Goal: Check status

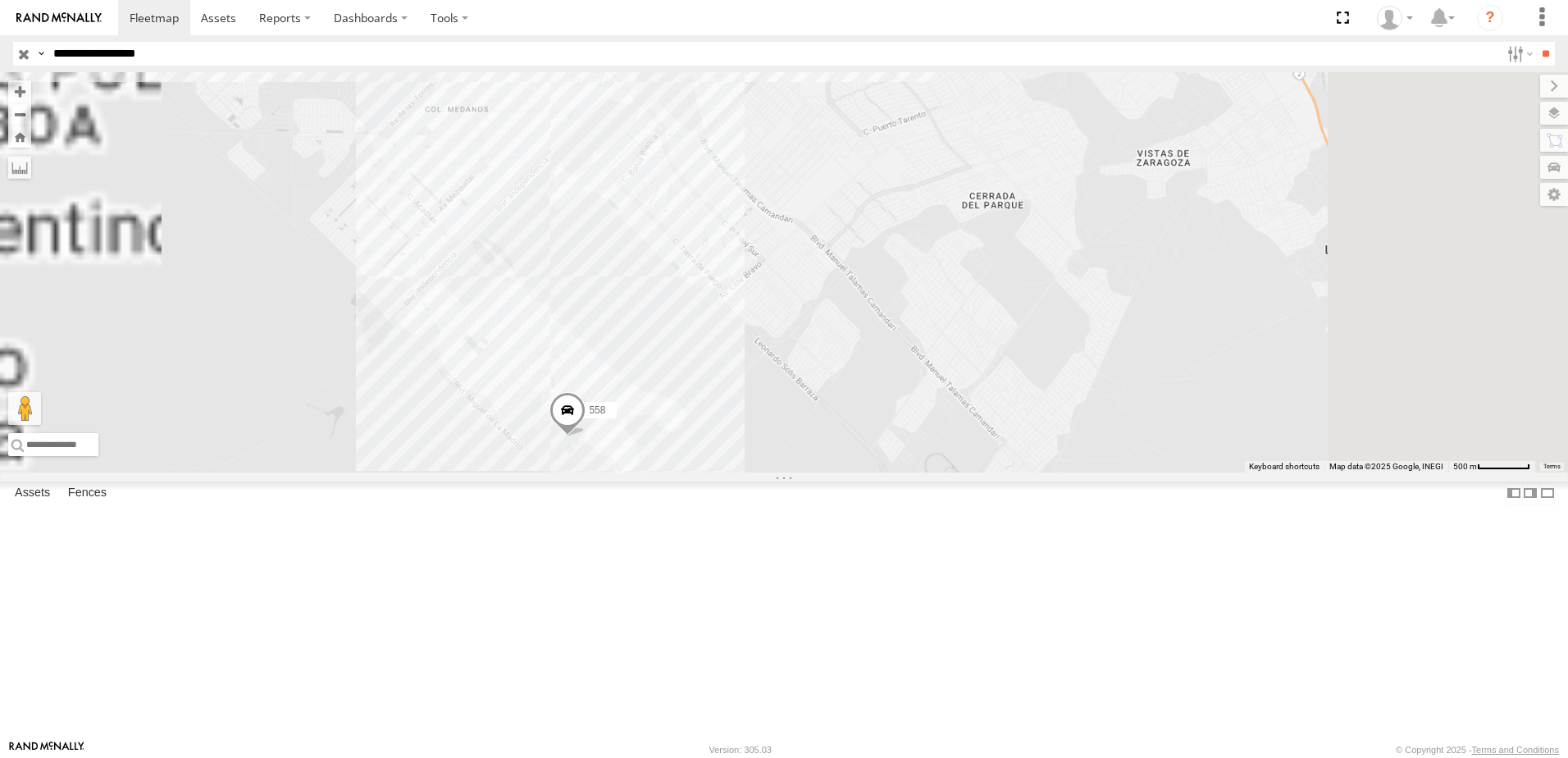
drag, startPoint x: 1075, startPoint y: 376, endPoint x: 1053, endPoint y: 450, distance: 77.2
click at [1039, 472] on div "7323 8736 558 338" at bounding box center [784, 272] width 1568 height 400
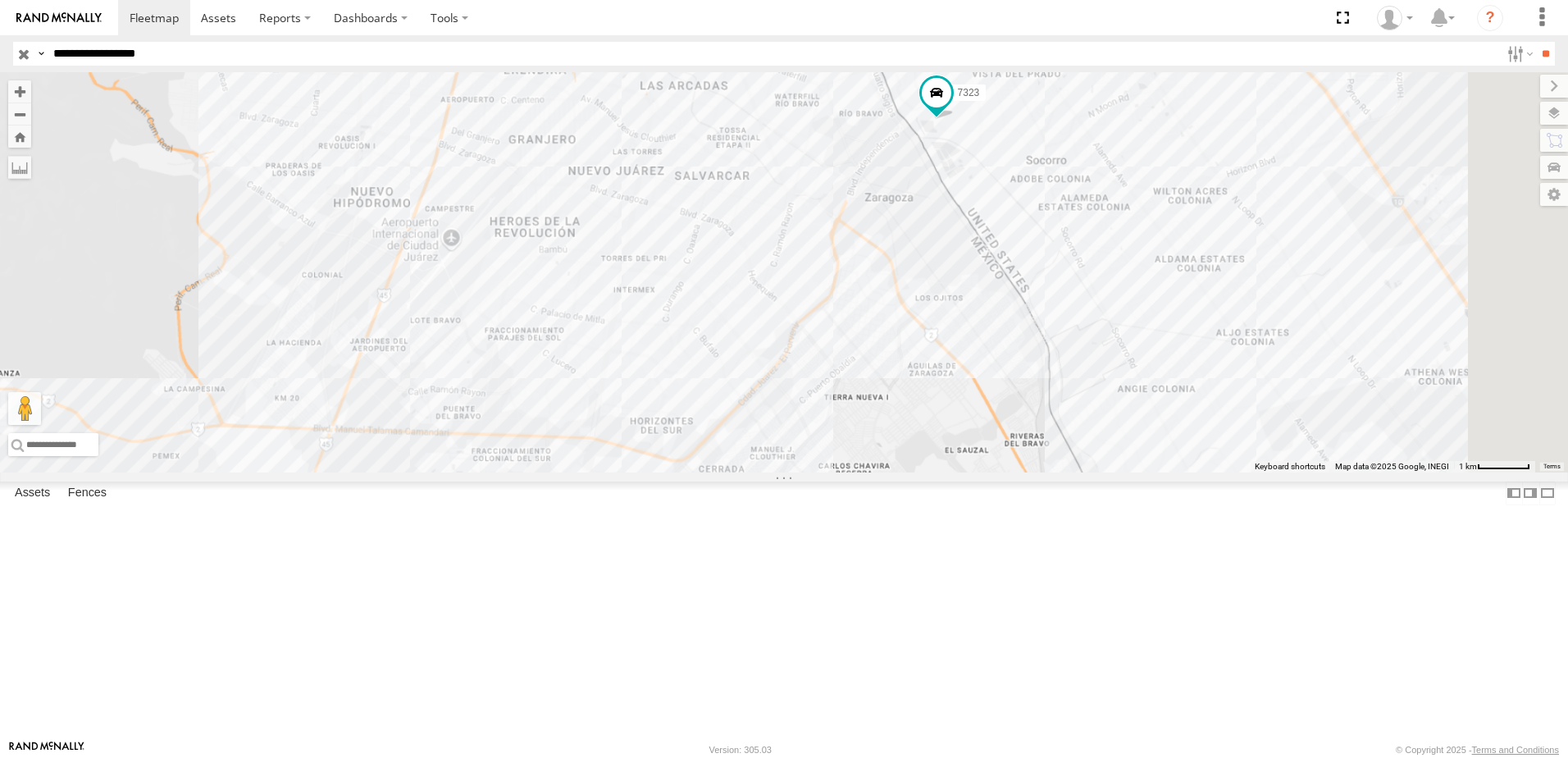
drag, startPoint x: 1179, startPoint y: 269, endPoint x: 1164, endPoint y: 404, distance: 135.8
click at [1164, 404] on div "7323 8736 558 338" at bounding box center [784, 272] width 1568 height 400
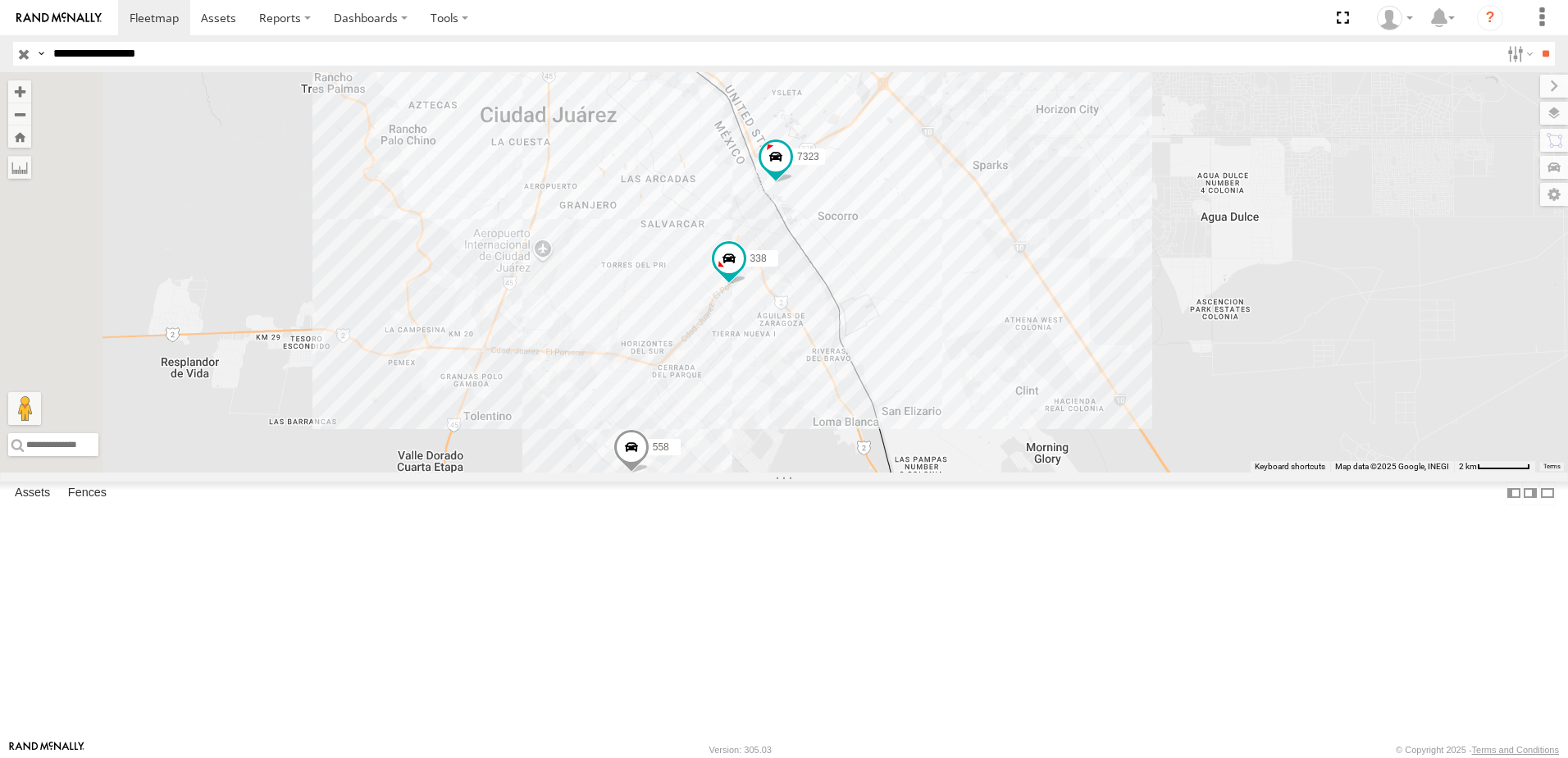
drag, startPoint x: 961, startPoint y: 482, endPoint x: 957, endPoint y: 530, distance: 48.2
click at [957, 472] on div "7323 8736 558 338" at bounding box center [784, 272] width 1568 height 400
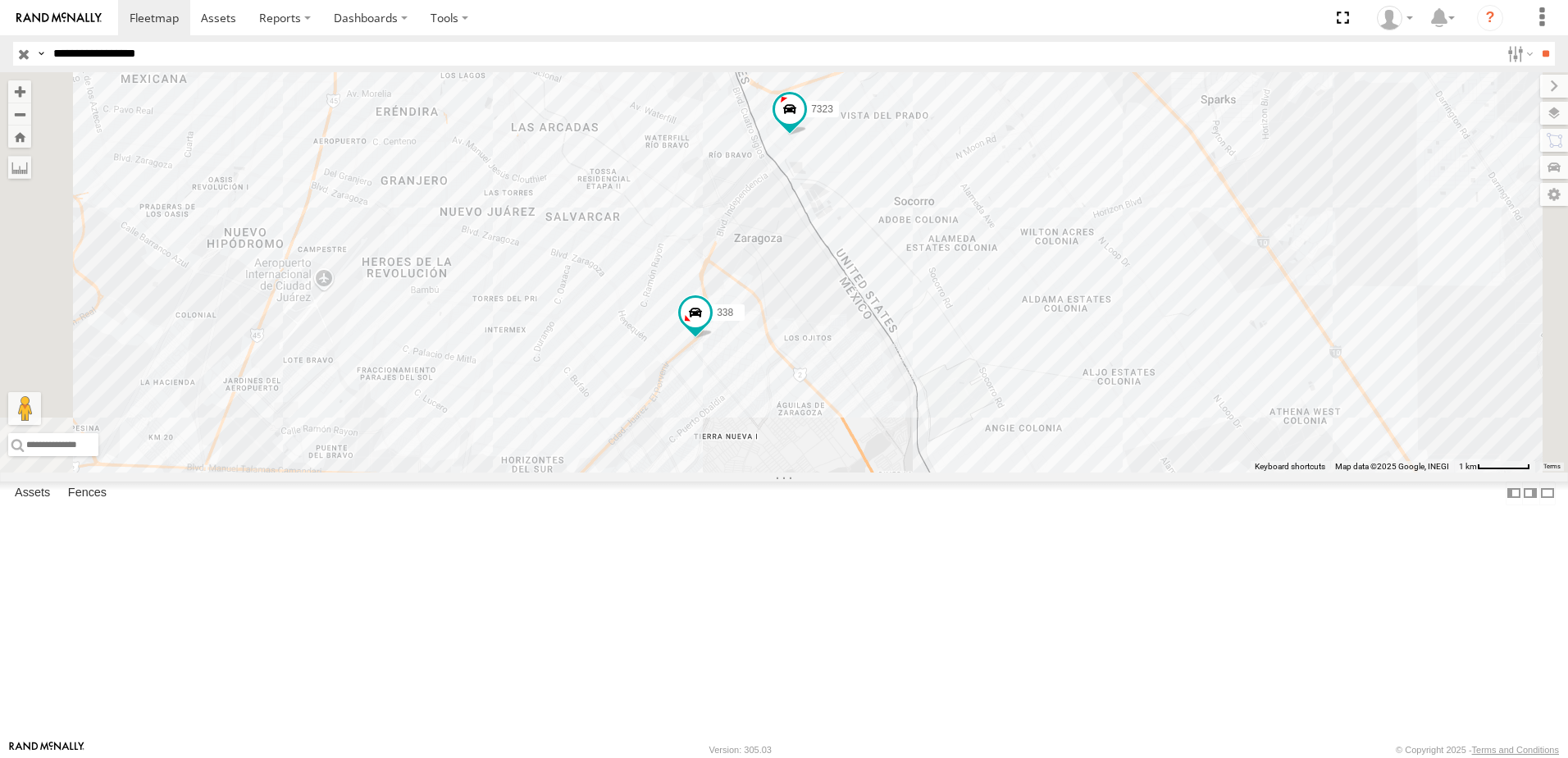
drag, startPoint x: 990, startPoint y: 418, endPoint x: 980, endPoint y: 500, distance: 82.6
click at [980, 472] on div "7323 8736 558 338" at bounding box center [784, 272] width 1568 height 400
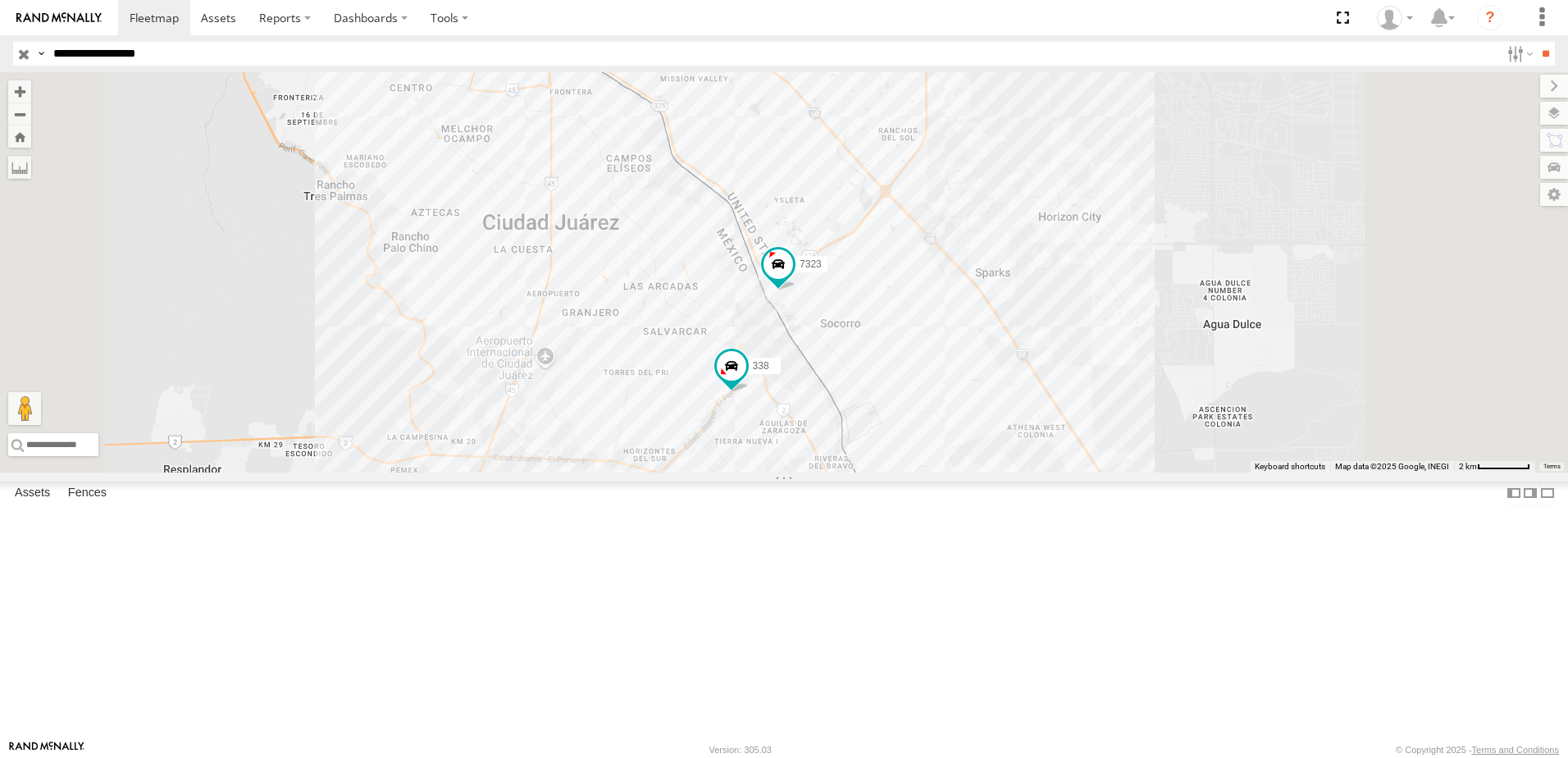
click at [1079, 423] on div "7323 8736 558 338" at bounding box center [784, 272] width 1568 height 400
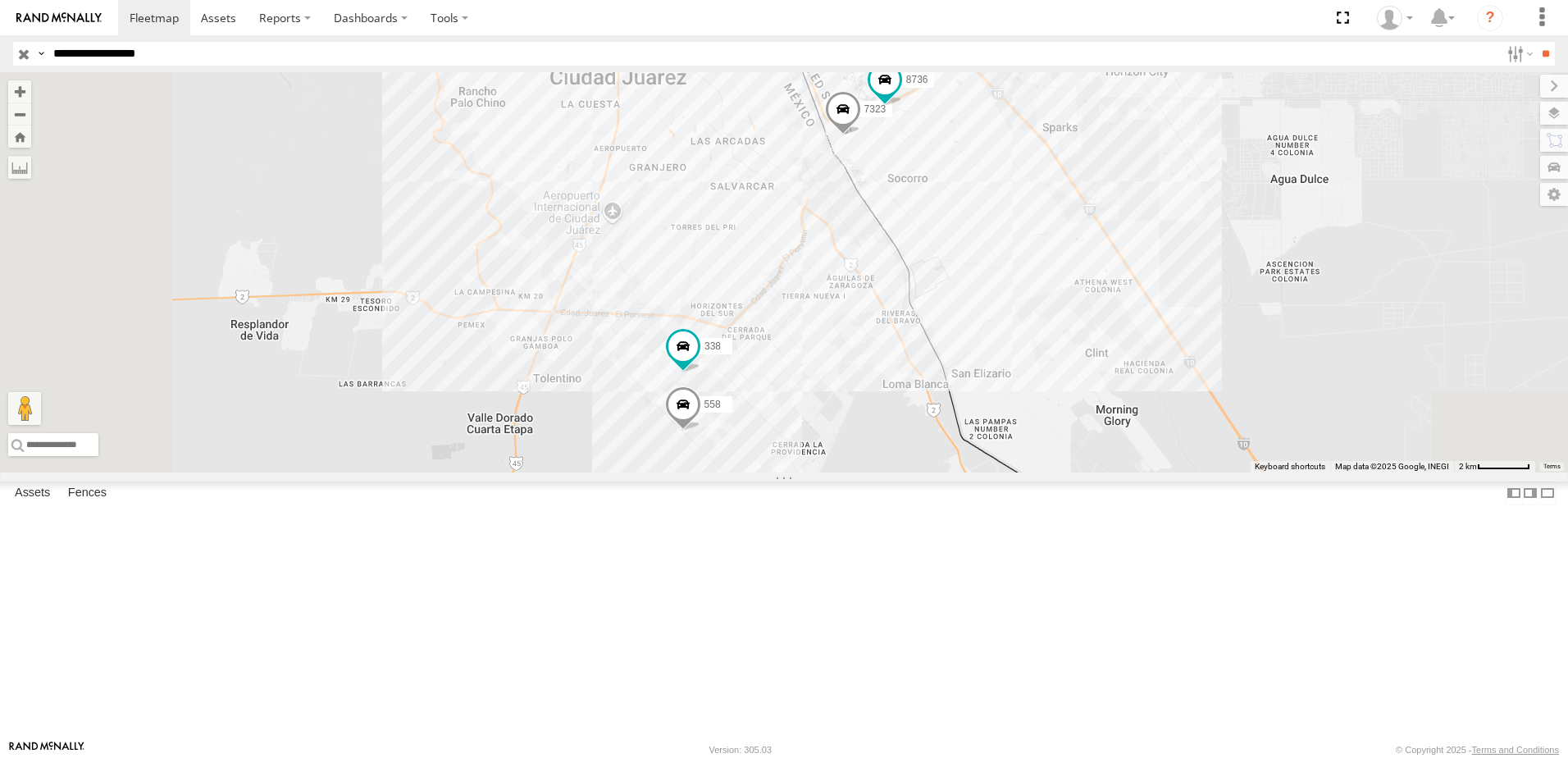
click at [1369, 472] on div "7323 8736 558 338" at bounding box center [784, 272] width 1568 height 400
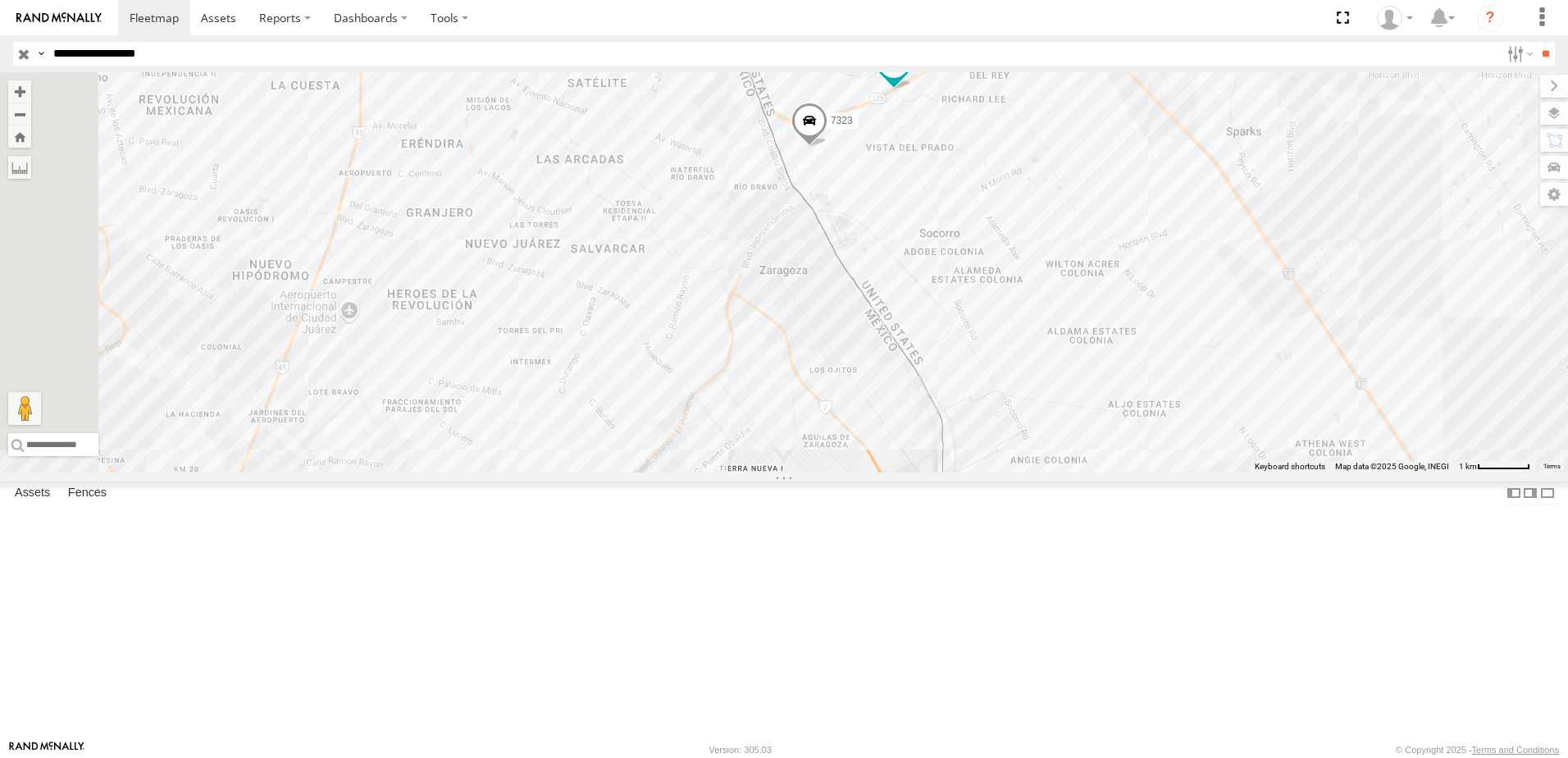
drag, startPoint x: 1078, startPoint y: 276, endPoint x: 1079, endPoint y: 353, distance: 77.0
click at [1079, 353] on div "7323 8736 558 338" at bounding box center [784, 272] width 1568 height 400
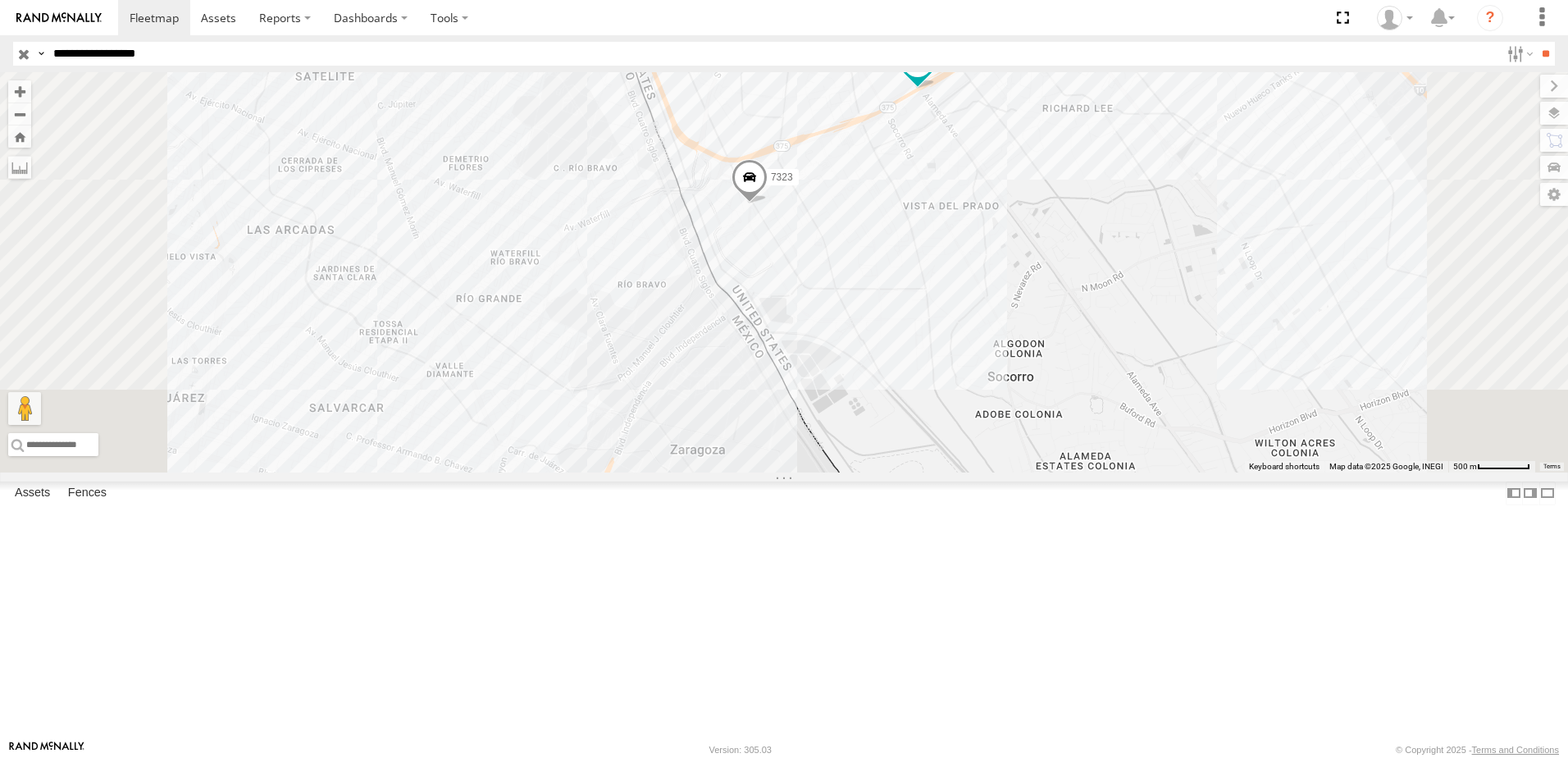
drag, startPoint x: 1087, startPoint y: 378, endPoint x: 1090, endPoint y: 417, distance: 39.1
click at [1090, 417] on div "7323 8736 558 338" at bounding box center [784, 272] width 1568 height 400
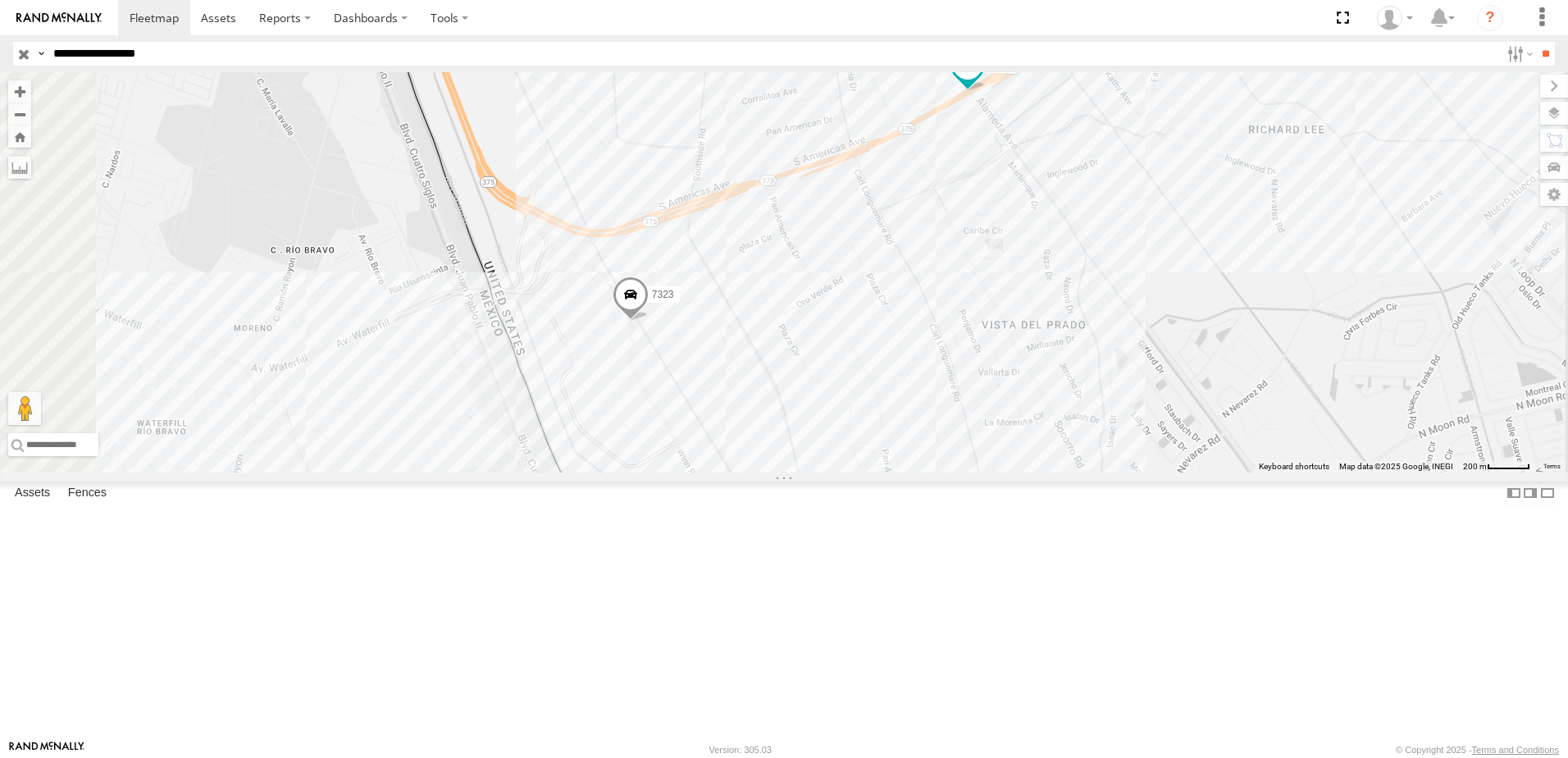
drag, startPoint x: 1111, startPoint y: 363, endPoint x: 1117, endPoint y: 404, distance: 41.4
click at [1117, 404] on div "7323 8736 558 338" at bounding box center [784, 272] width 1568 height 400
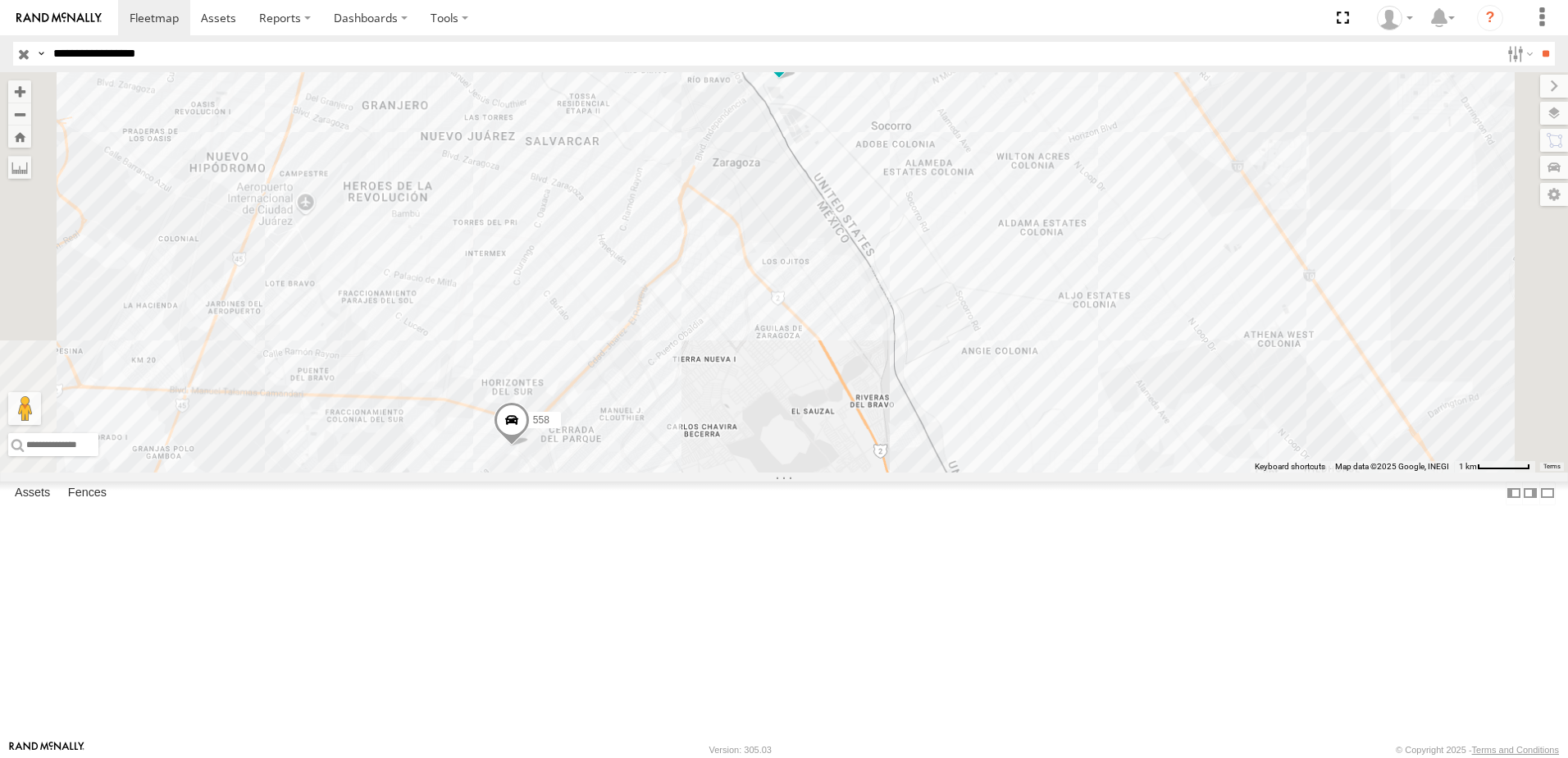
drag, startPoint x: 1017, startPoint y: 280, endPoint x: 1014, endPoint y: 375, distance: 95.0
click at [1014, 373] on div "7323 8736 558 338" at bounding box center [784, 272] width 1568 height 400
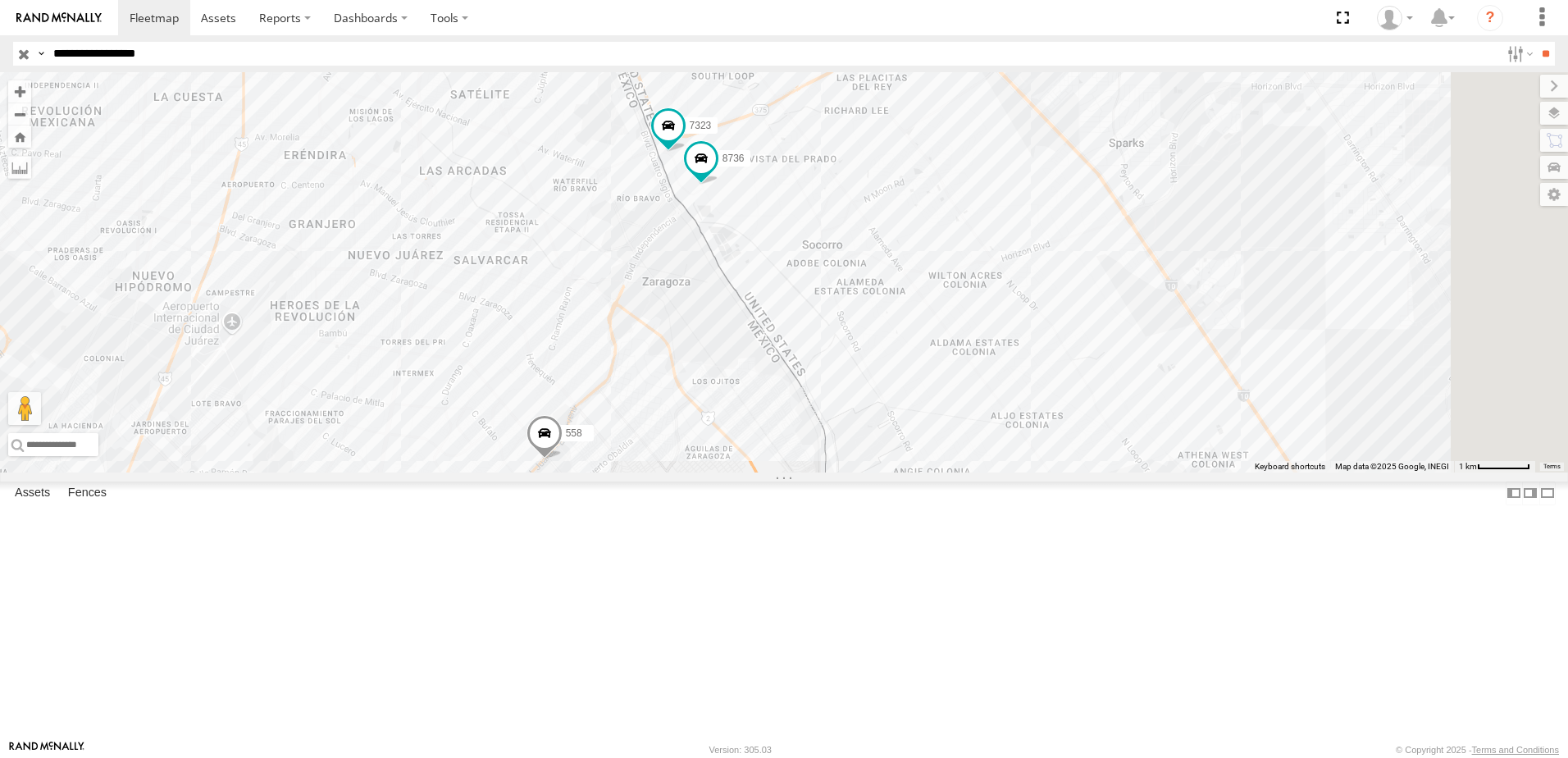
drag, startPoint x: 1153, startPoint y: 99, endPoint x: 1087, endPoint y: 298, distance: 209.7
click at [1094, 290] on div "558 338 7323 8736" at bounding box center [784, 272] width 1568 height 400
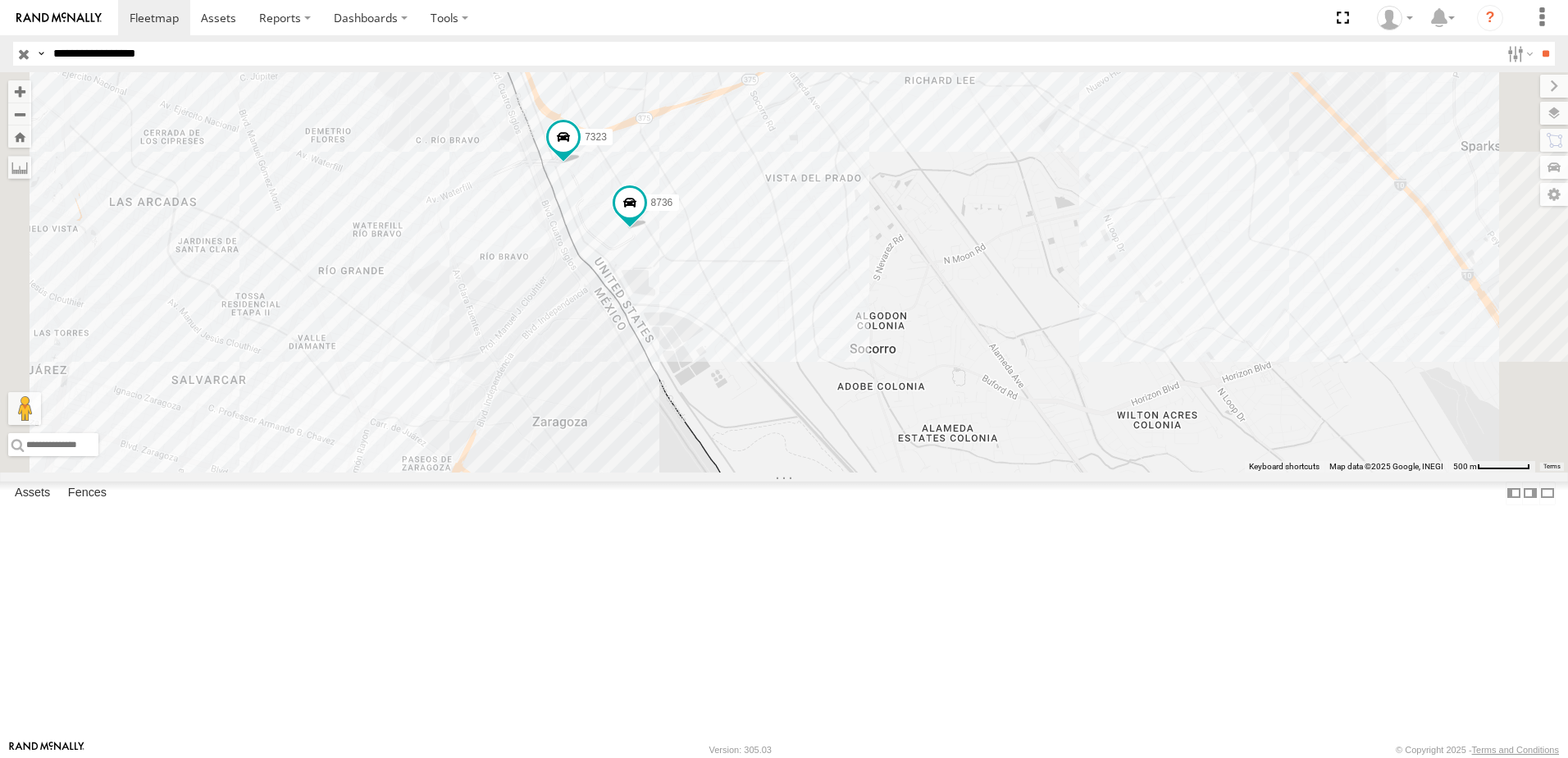
click at [793, 303] on div "558 338 7323 8736" at bounding box center [784, 272] width 1568 height 400
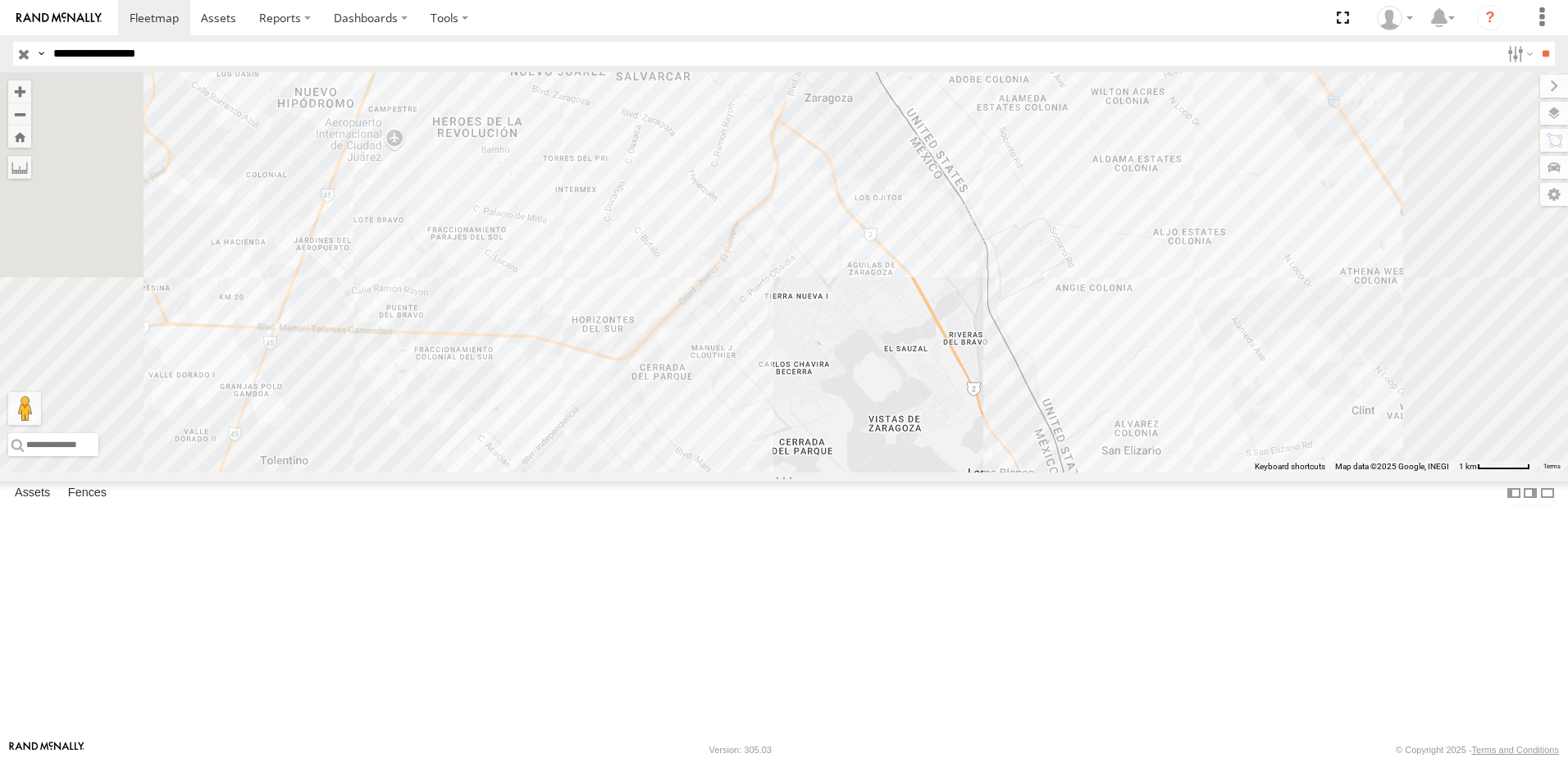
drag, startPoint x: 1075, startPoint y: 286, endPoint x: 1029, endPoint y: 329, distance: 63.0
click at [1050, 341] on div "558 338 7323 8736" at bounding box center [784, 272] width 1568 height 400
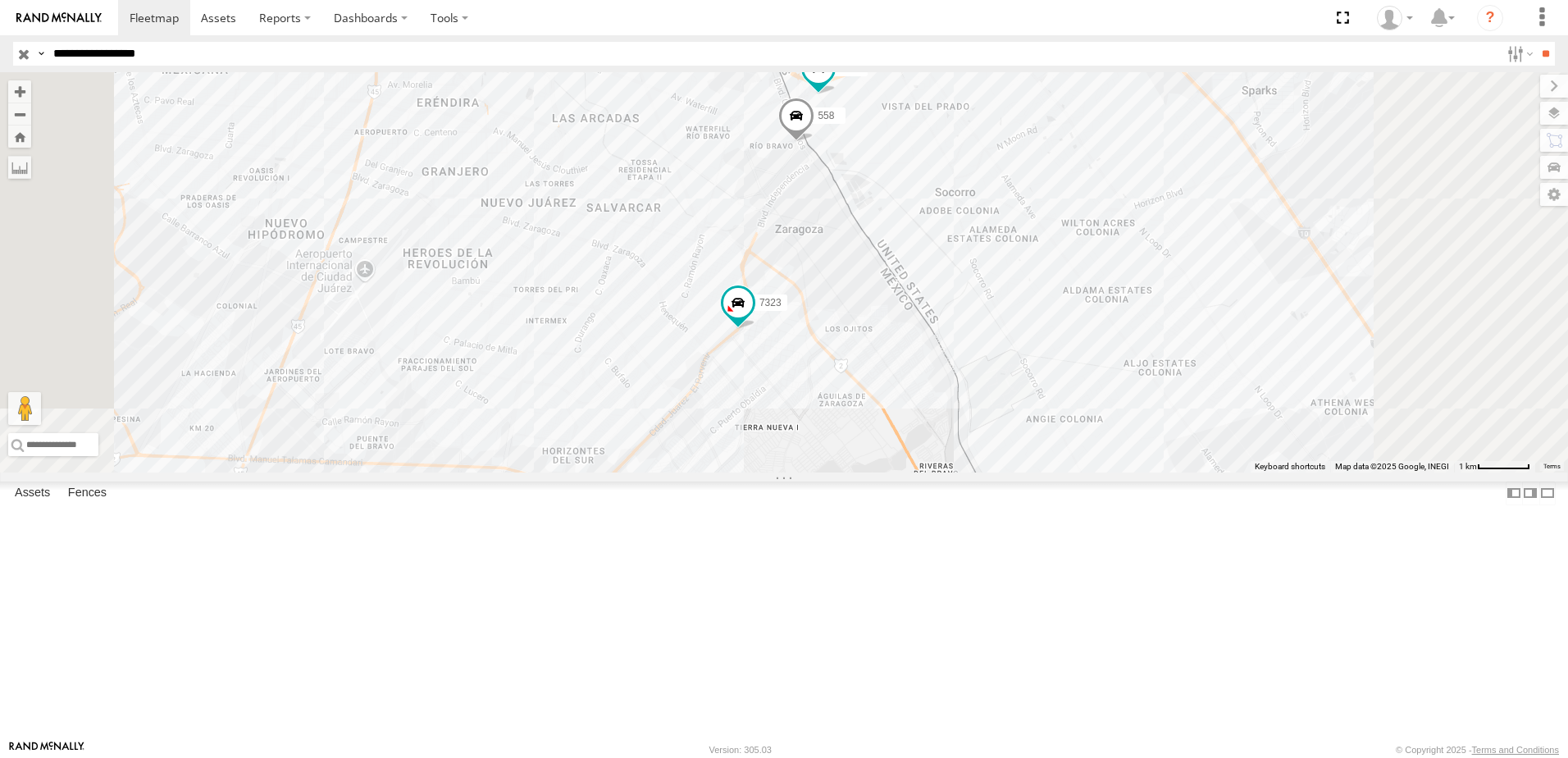
drag, startPoint x: 1043, startPoint y: 282, endPoint x: 1031, endPoint y: 309, distance: 29.5
click at [1031, 309] on div "8736 338 7323 558" at bounding box center [784, 272] width 1568 height 400
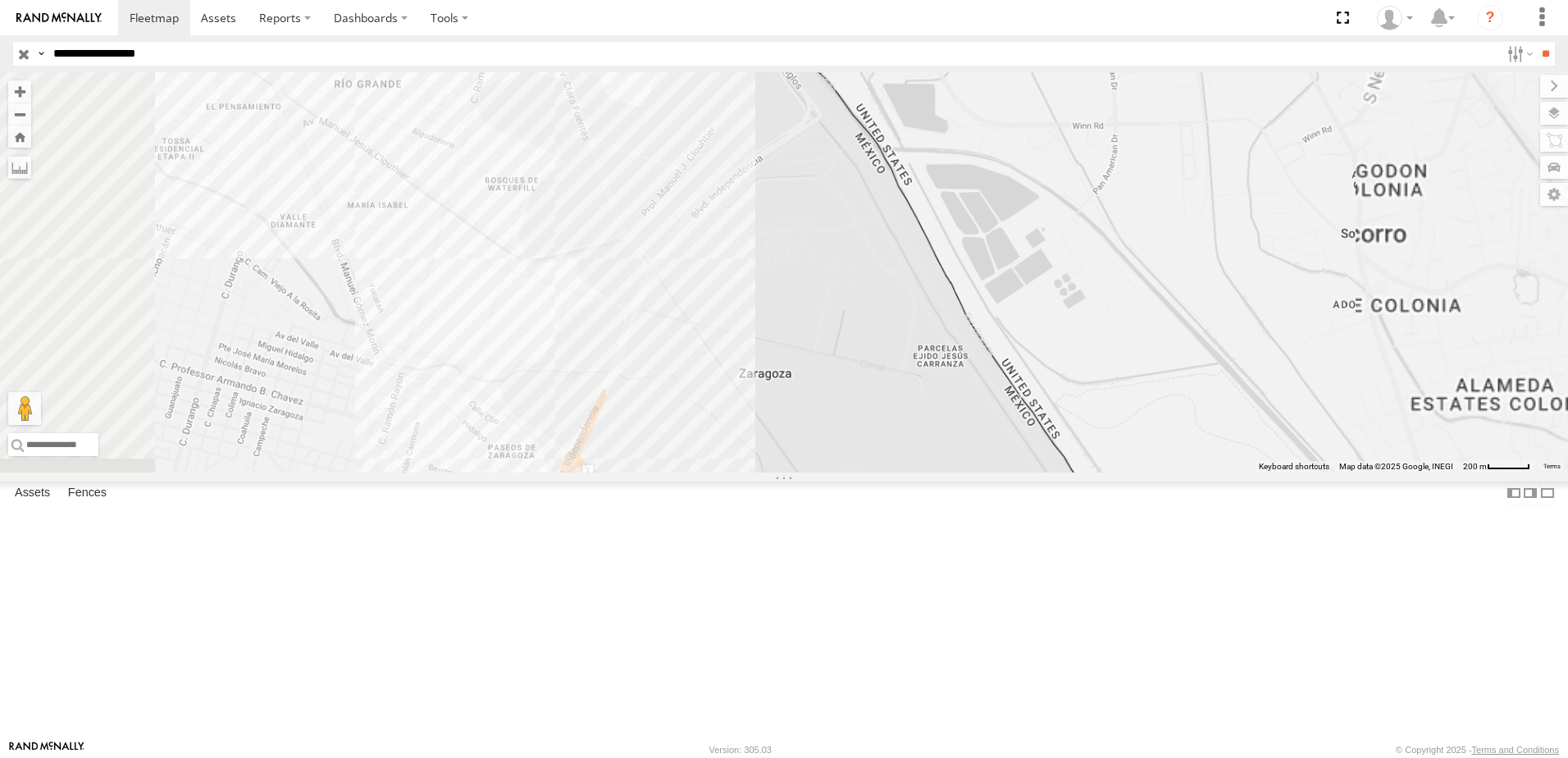
drag, startPoint x: 1014, startPoint y: 254, endPoint x: 1016, endPoint y: 353, distance: 99.0
click at [1016, 353] on div "8736 338 7323 558" at bounding box center [784, 272] width 1568 height 400
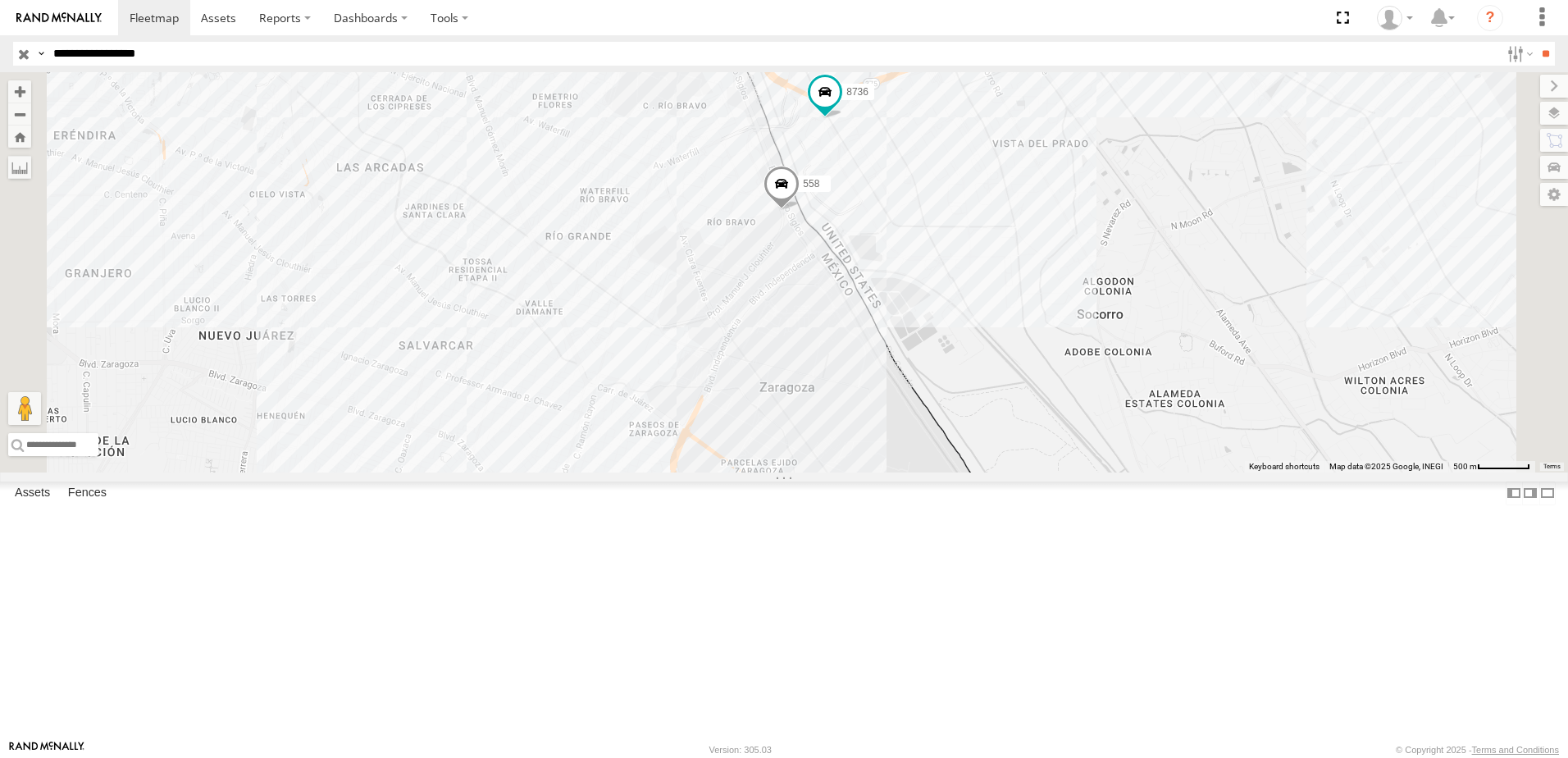
drag, startPoint x: 1060, startPoint y: 386, endPoint x: 1060, endPoint y: 427, distance: 41.0
click at [1060, 427] on div "8736 338 7323 558" at bounding box center [784, 272] width 1568 height 400
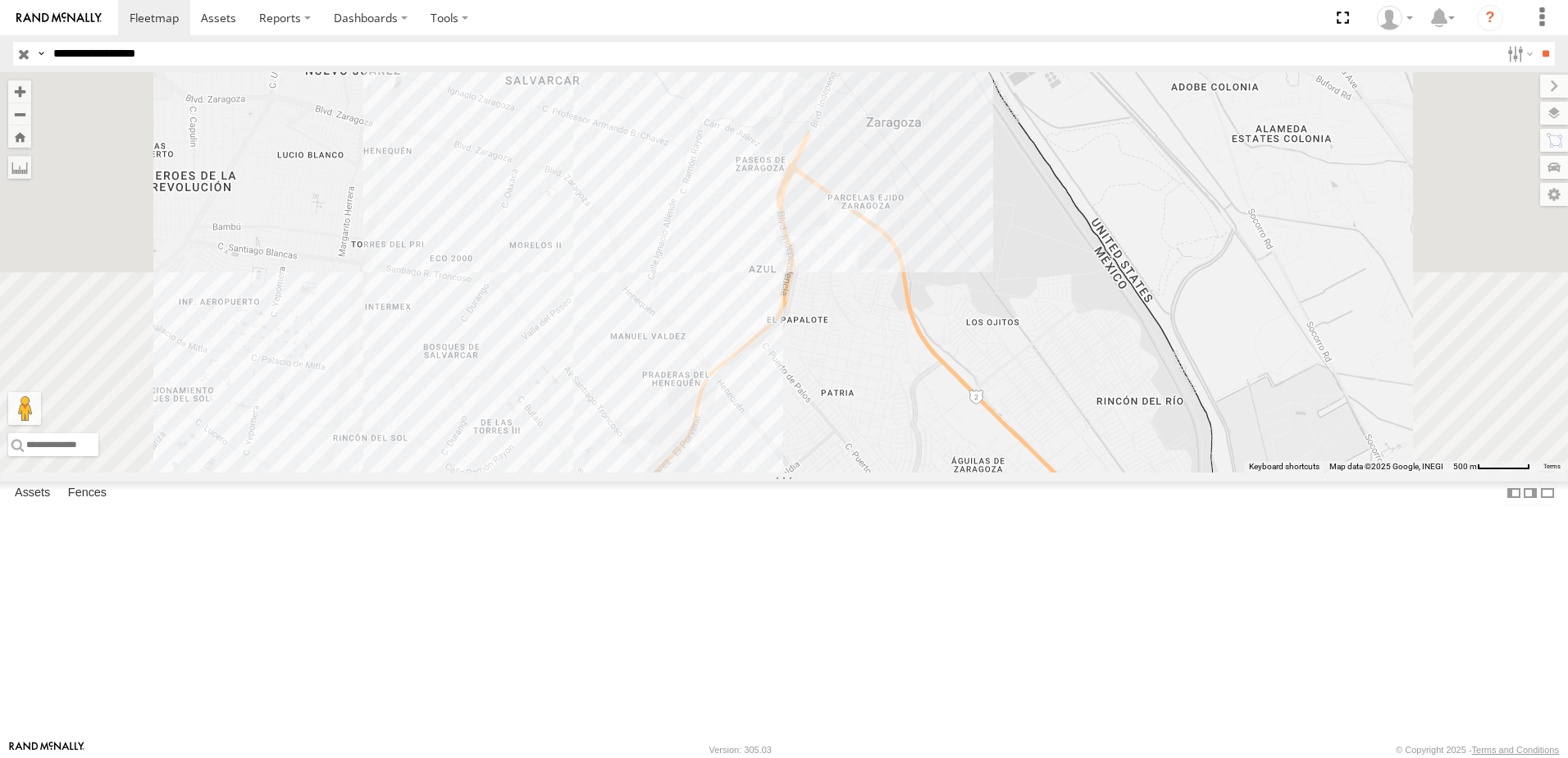
drag, startPoint x: 1158, startPoint y: 152, endPoint x: 1097, endPoint y: 221, distance: 92.1
click at [1097, 221] on div "7323 338" at bounding box center [784, 272] width 1568 height 400
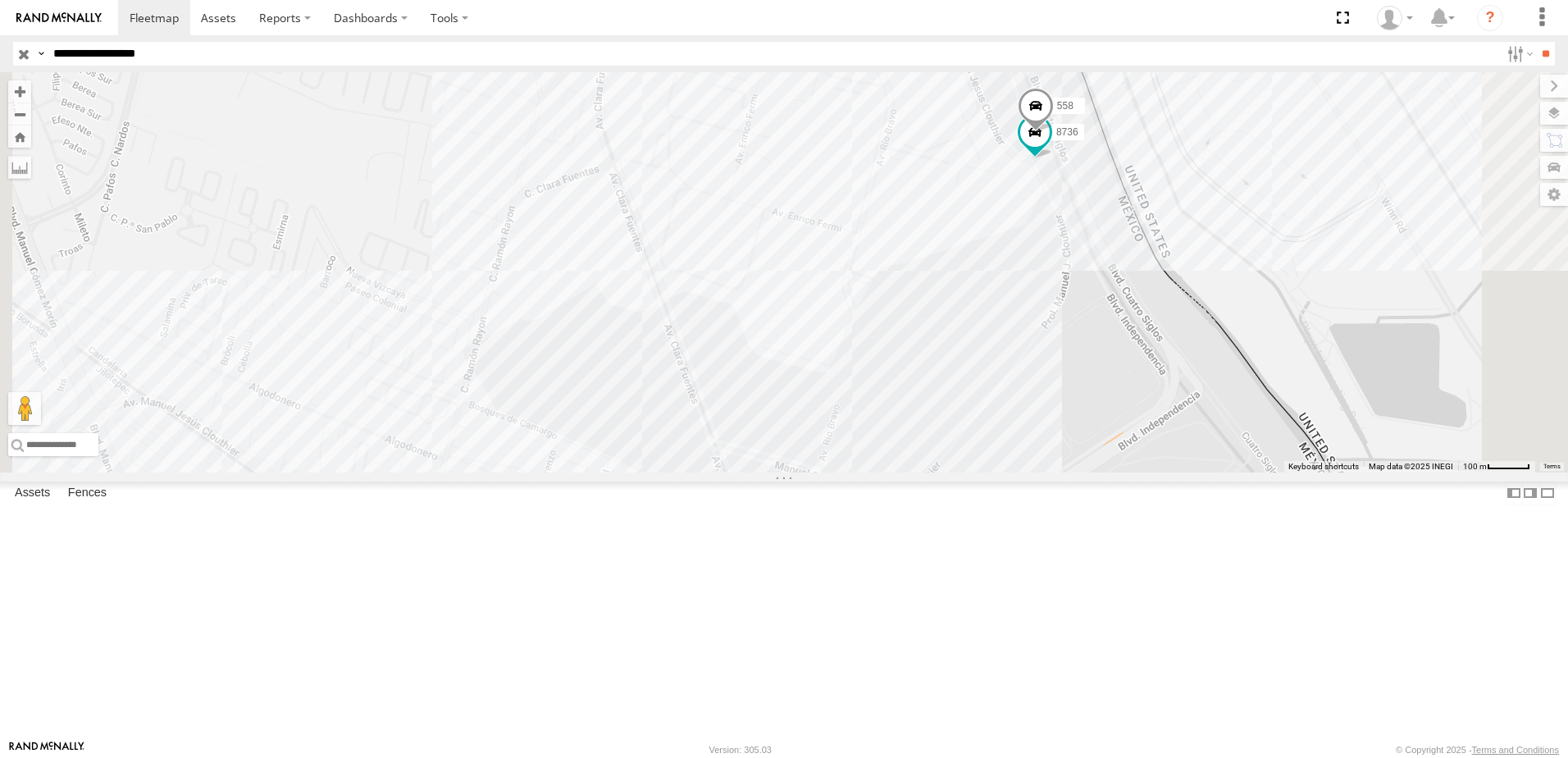
drag, startPoint x: 1255, startPoint y: 274, endPoint x: 1170, endPoint y: 296, distance: 87.8
click at [1170, 296] on div "7323 338 8736 558" at bounding box center [784, 272] width 1568 height 400
